Goal: Find specific page/section: Find specific page/section

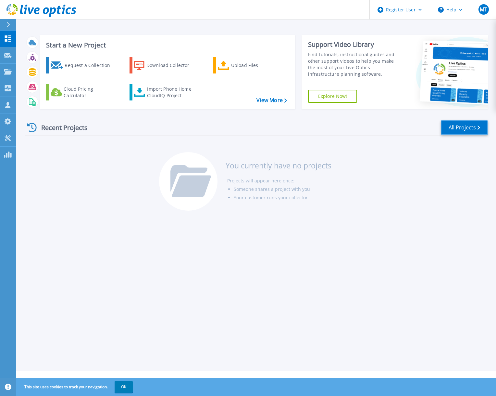
click at [466, 129] on link "All Projects" at bounding box center [464, 127] width 47 height 15
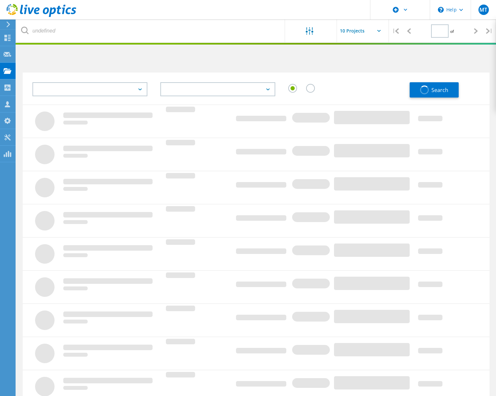
type input "1"
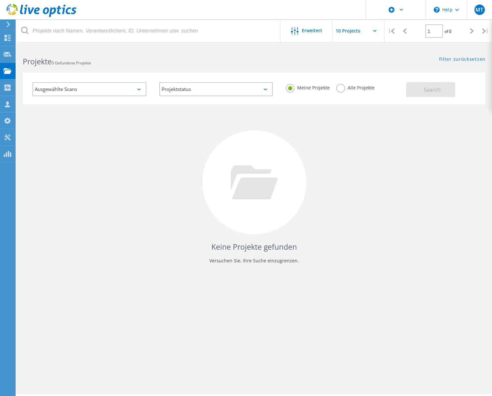
click at [343, 89] on label "Alle Projekte" at bounding box center [355, 87] width 38 height 6
click at [0, 0] on input "Alle Projekte" at bounding box center [0, 0] width 0 height 0
click at [444, 87] on button "Search" at bounding box center [430, 89] width 49 height 15
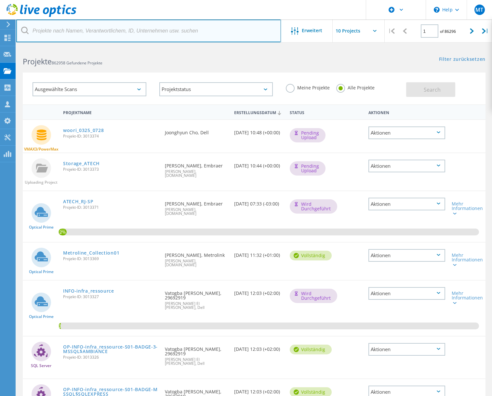
click at [109, 33] on input "text" at bounding box center [148, 30] width 264 height 23
type input "EDEKA"
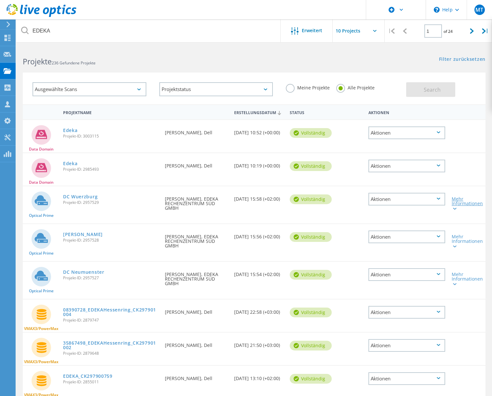
click at [458, 204] on div "Mehr Informationen" at bounding box center [466, 204] width 31 height 14
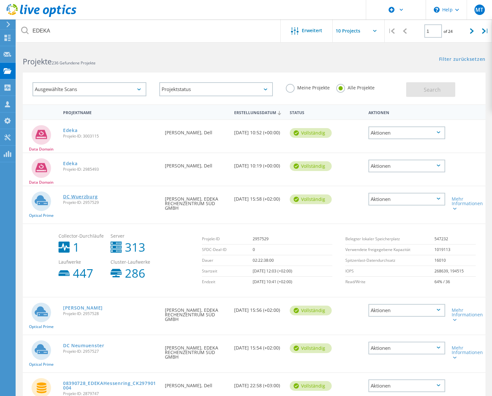
click at [76, 194] on link "DC Wuerzburg" at bounding box center [80, 196] width 34 height 5
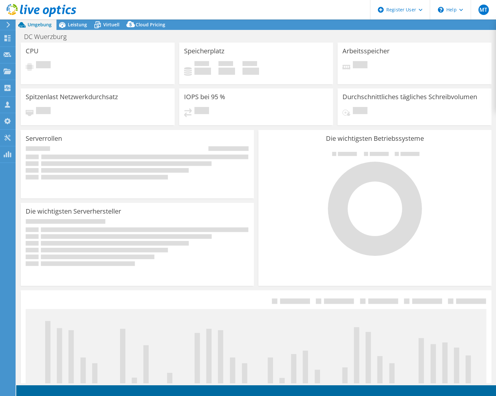
select select "EUFrankfurt"
select select "EUR"
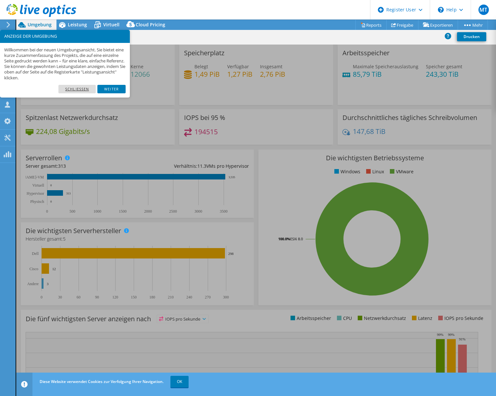
click at [79, 89] on link "Schließen" at bounding box center [76, 89] width 37 height 8
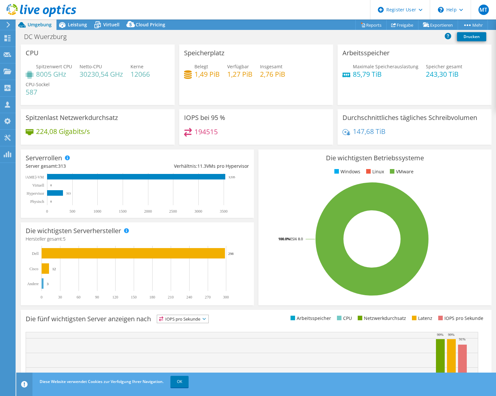
click at [22, 8] on use at bounding box center [41, 10] width 70 height 13
